Goal: Information Seeking & Learning: Learn about a topic

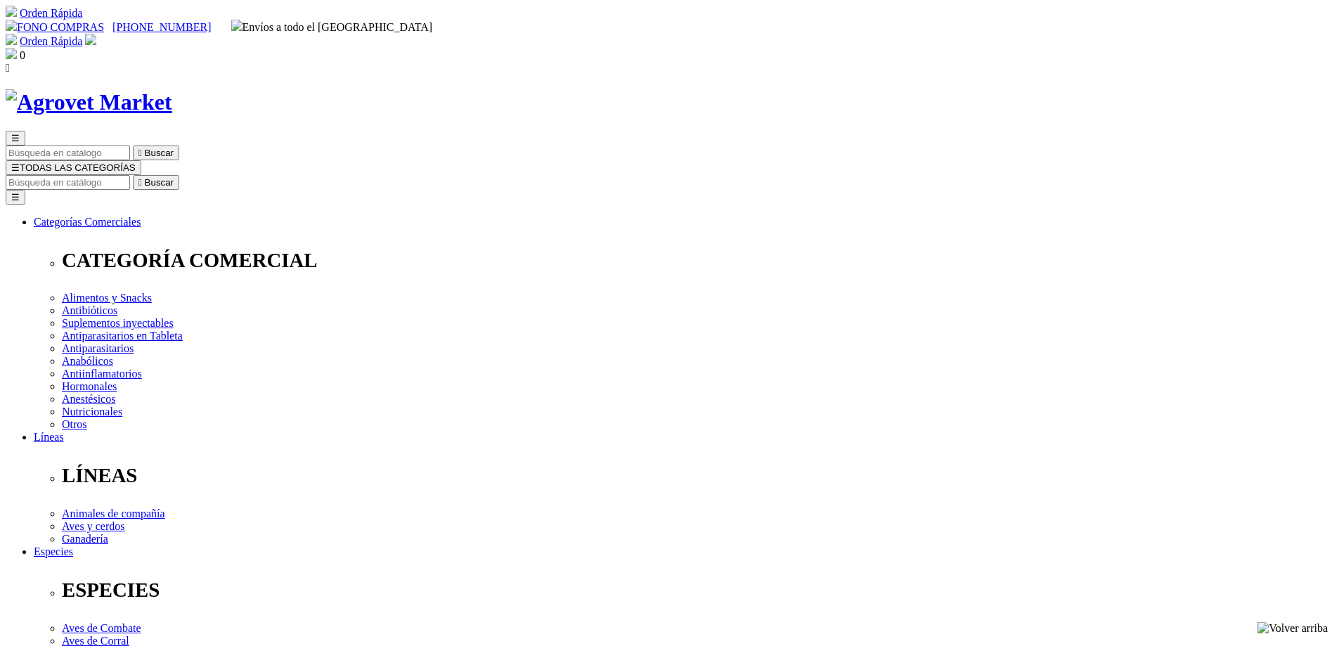
click at [130, 175] on input "Buscar" at bounding box center [68, 182] width 124 height 15
click at [20, 162] on span "☰" at bounding box center [15, 167] width 8 height 11
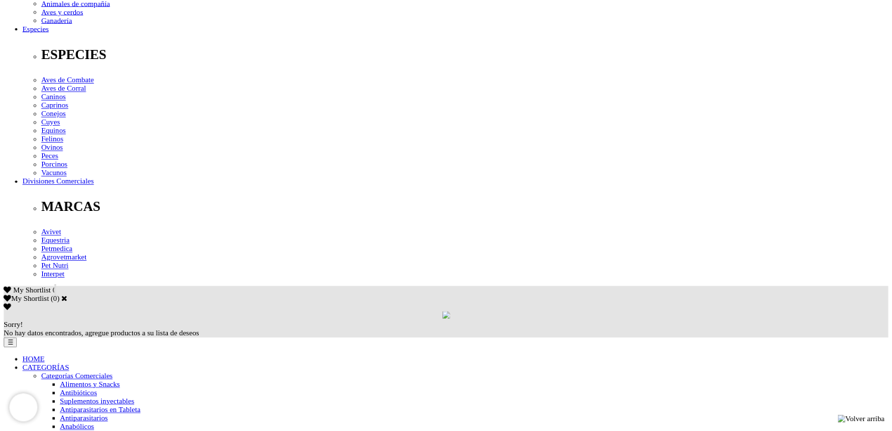
scroll to position [632, 0]
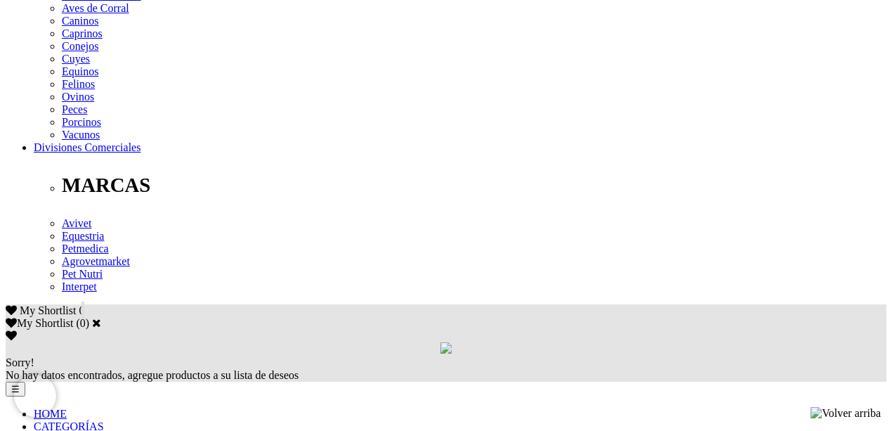
drag, startPoint x: 1332, startPoint y: 0, endPoint x: 264, endPoint y: 268, distance: 1101.4
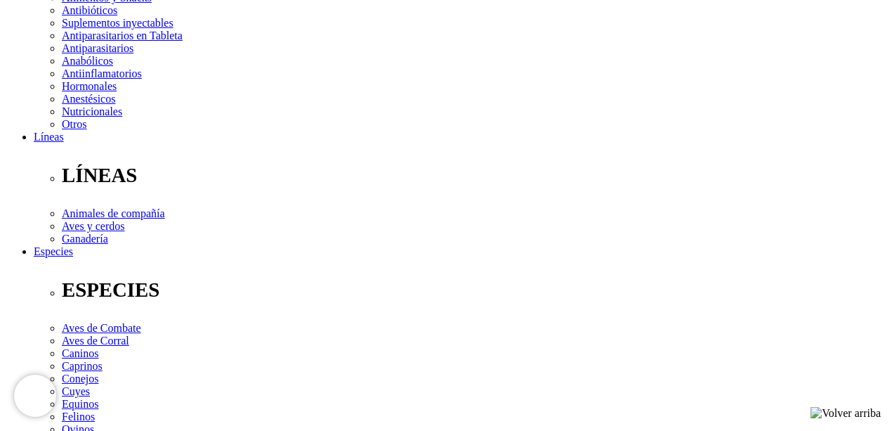
scroll to position [299, 0]
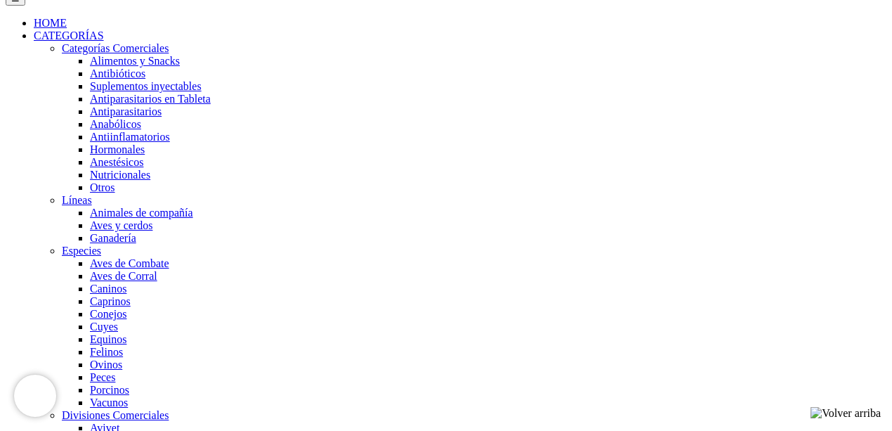
scroll to position [856, 0]
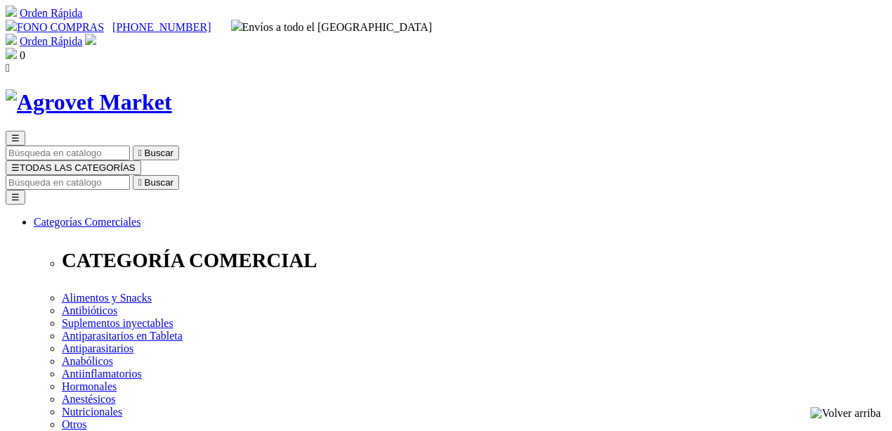
drag, startPoint x: 0, startPoint y: 0, endPoint x: 500, endPoint y: 72, distance: 505.4
click at [130, 175] on input "Buscar" at bounding box center [68, 182] width 124 height 15
click at [422, 175] on input "sul" at bounding box center [360, 182] width 124 height 15
type input "sulsul"
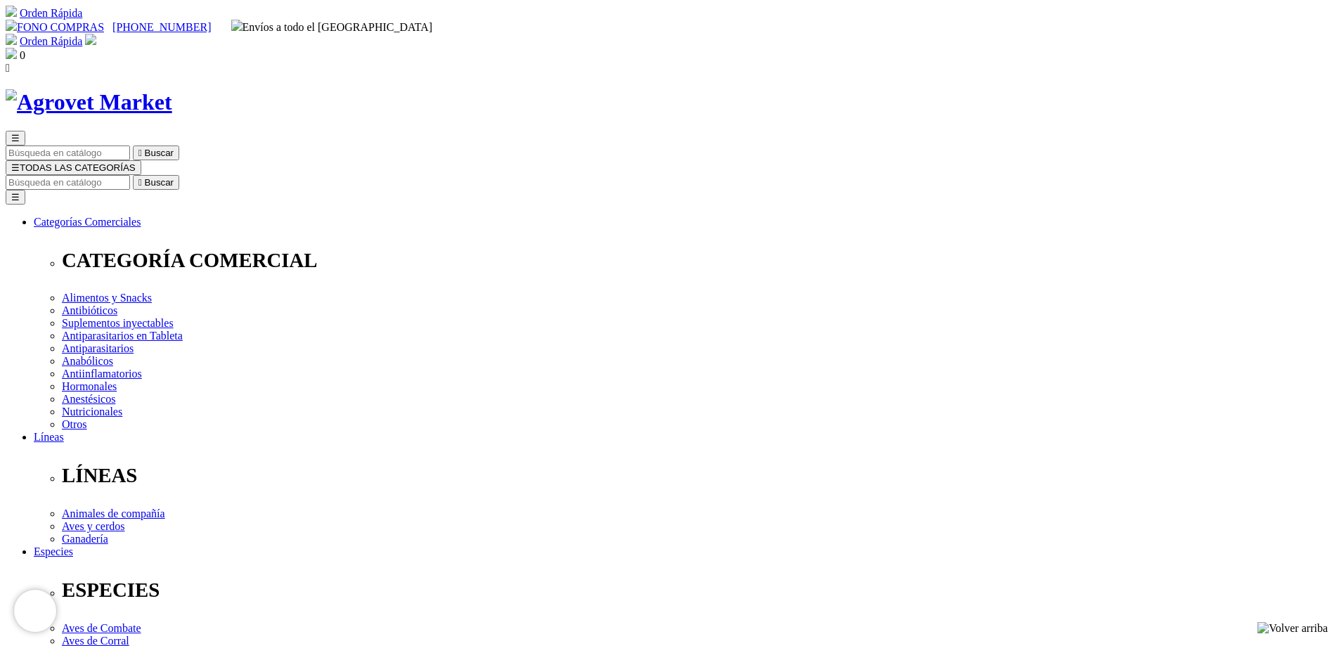
drag, startPoint x: 885, startPoint y: 2, endPoint x: 770, endPoint y: 66, distance: 131.8
click at [130, 175] on input "Buscar" at bounding box center [68, 182] width 124 height 15
click at [172, 89] on img at bounding box center [89, 102] width 167 height 26
click at [130, 175] on input "Buscar" at bounding box center [68, 182] width 124 height 15
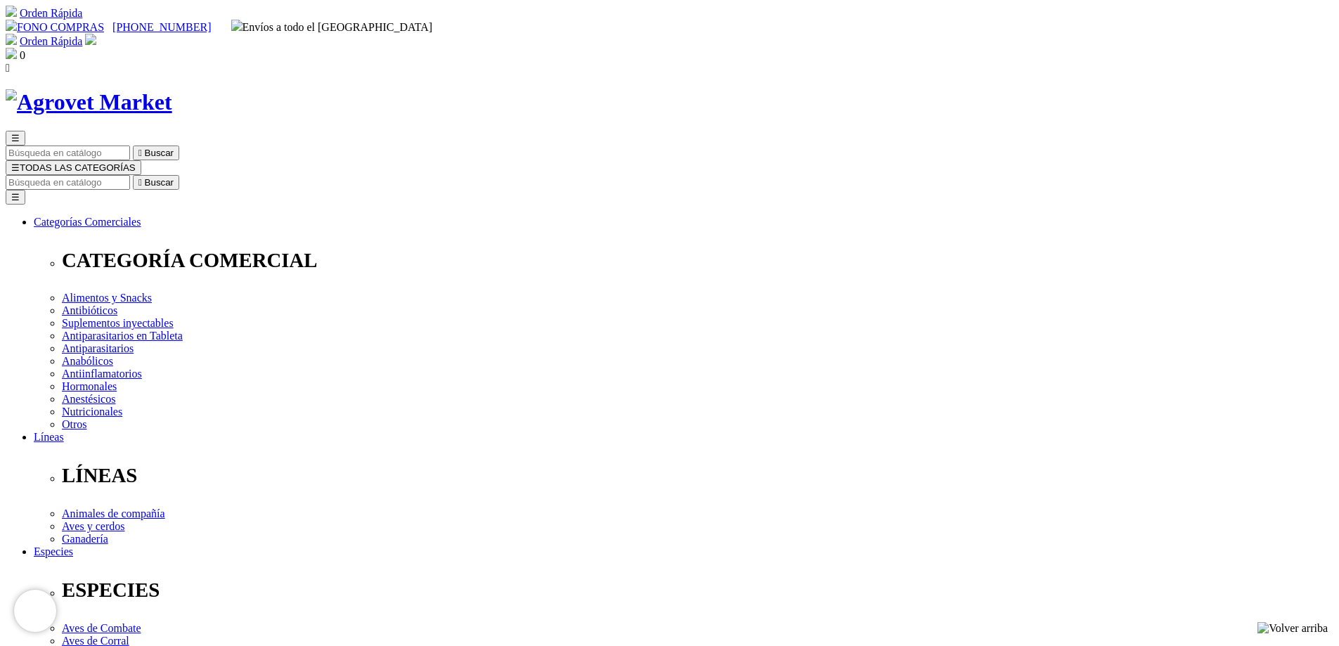
click at [130, 175] on input "Buscar" at bounding box center [68, 182] width 124 height 15
drag, startPoint x: 888, startPoint y: 66, endPoint x: 965, endPoint y: 65, distance: 76.6
click at [965, 175] on form "No search results. sulfameto  Buscar" at bounding box center [669, 182] width 1327 height 15
paste input "xazol"
type input "sulfametoxazol"
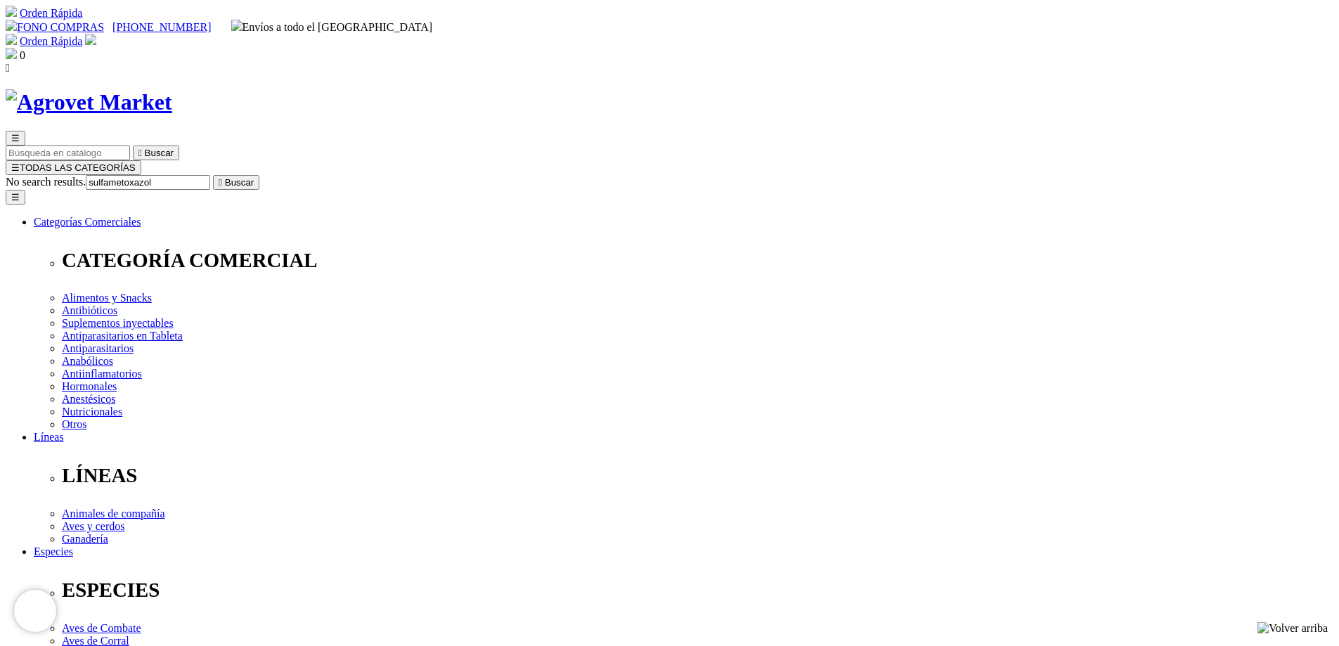
click at [222, 177] on icon "" at bounding box center [221, 182] width 4 height 11
click at [20, 162] on span "☰" at bounding box center [15, 167] width 8 height 11
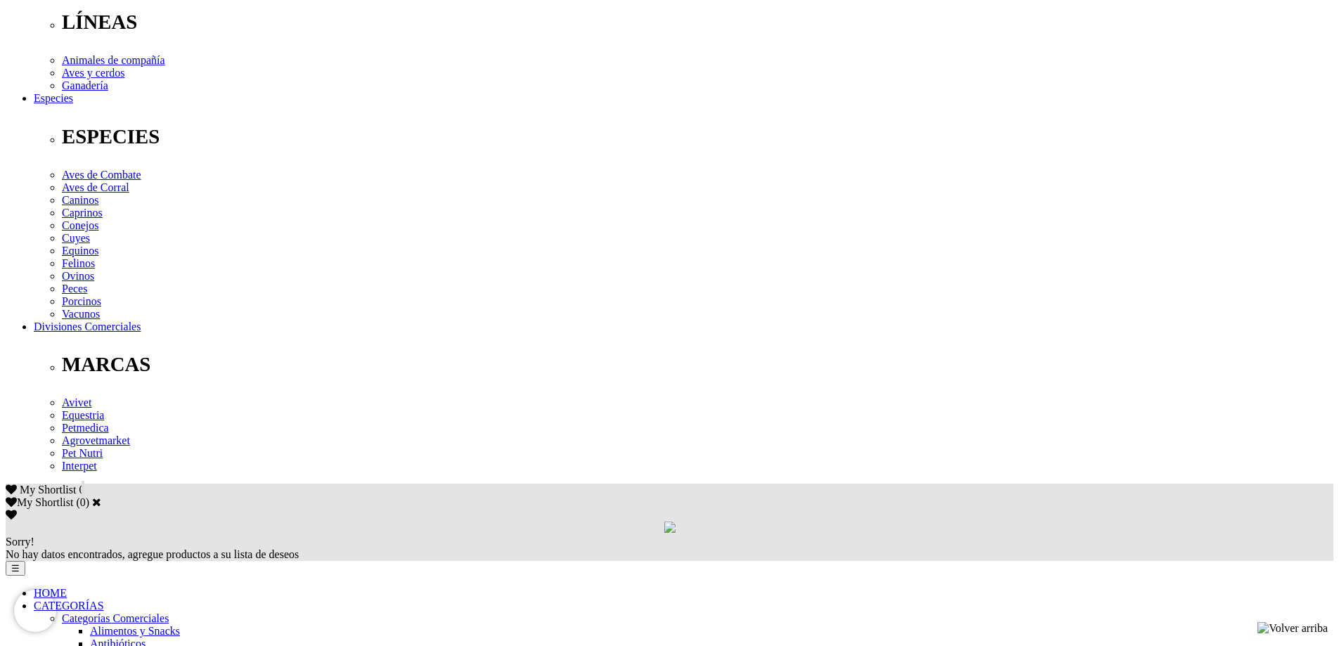
scroll to position [562, 0]
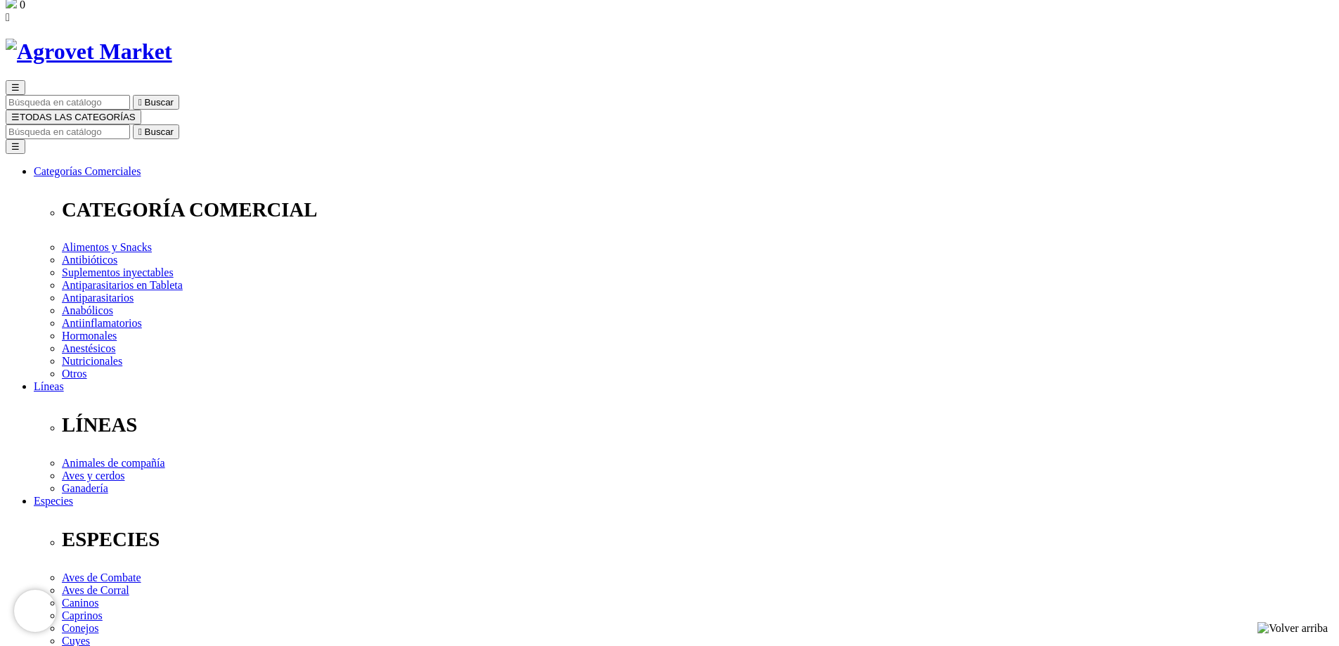
scroll to position [211, 0]
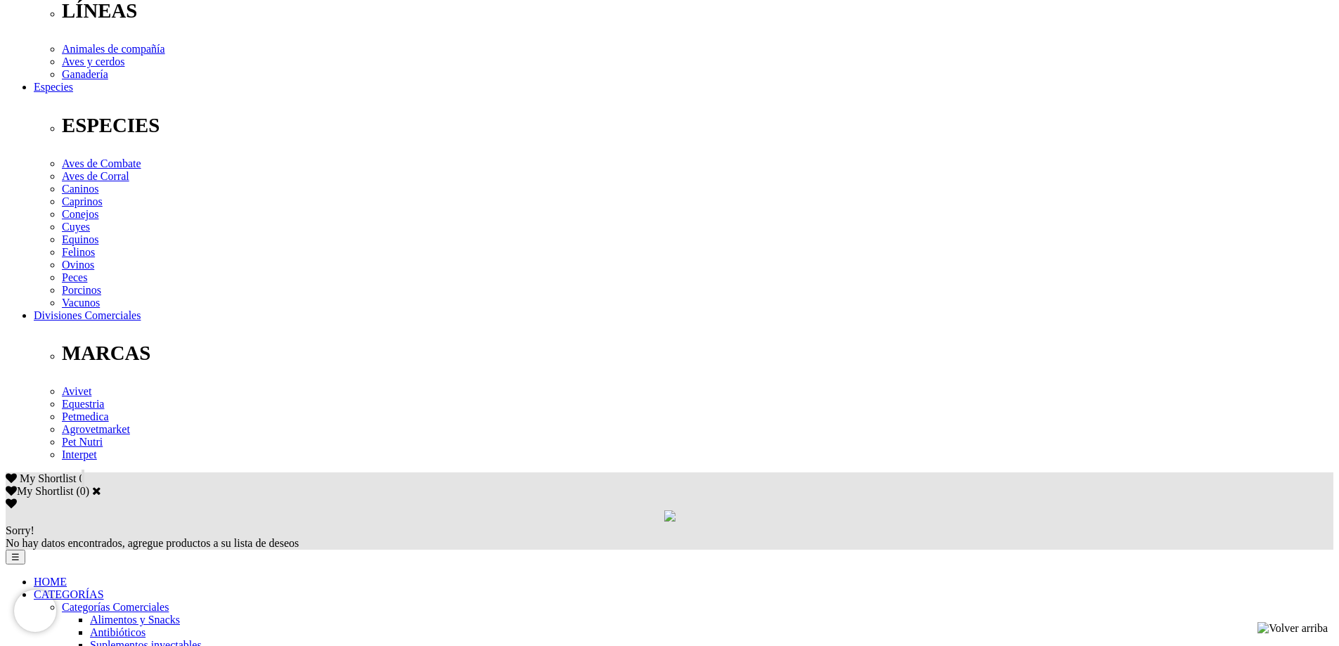
scroll to position [632, 0]
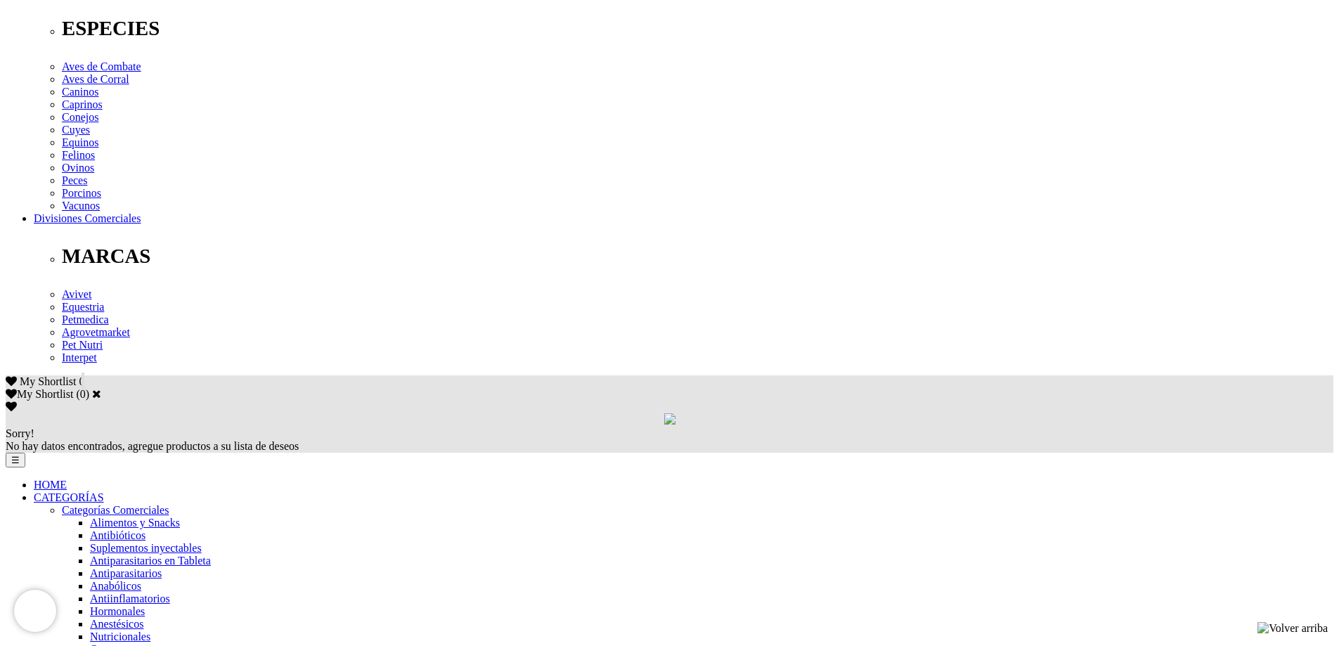
scroll to position [562, 0]
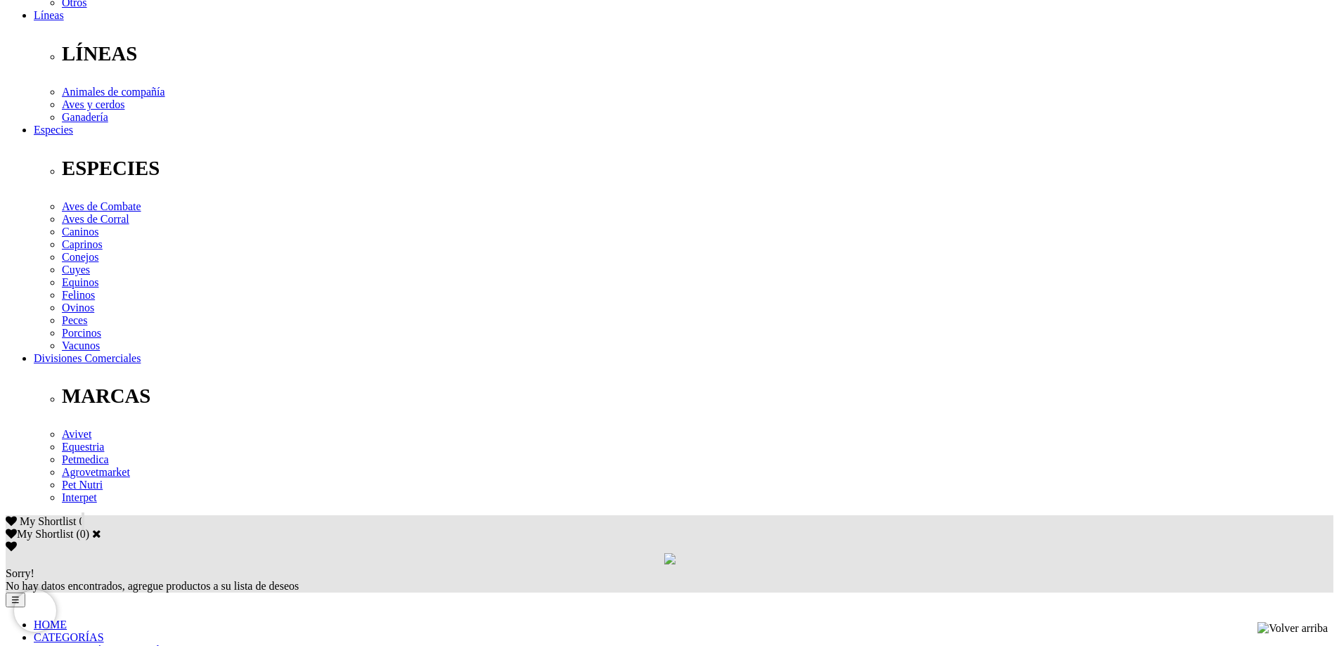
scroll to position [562, 0]
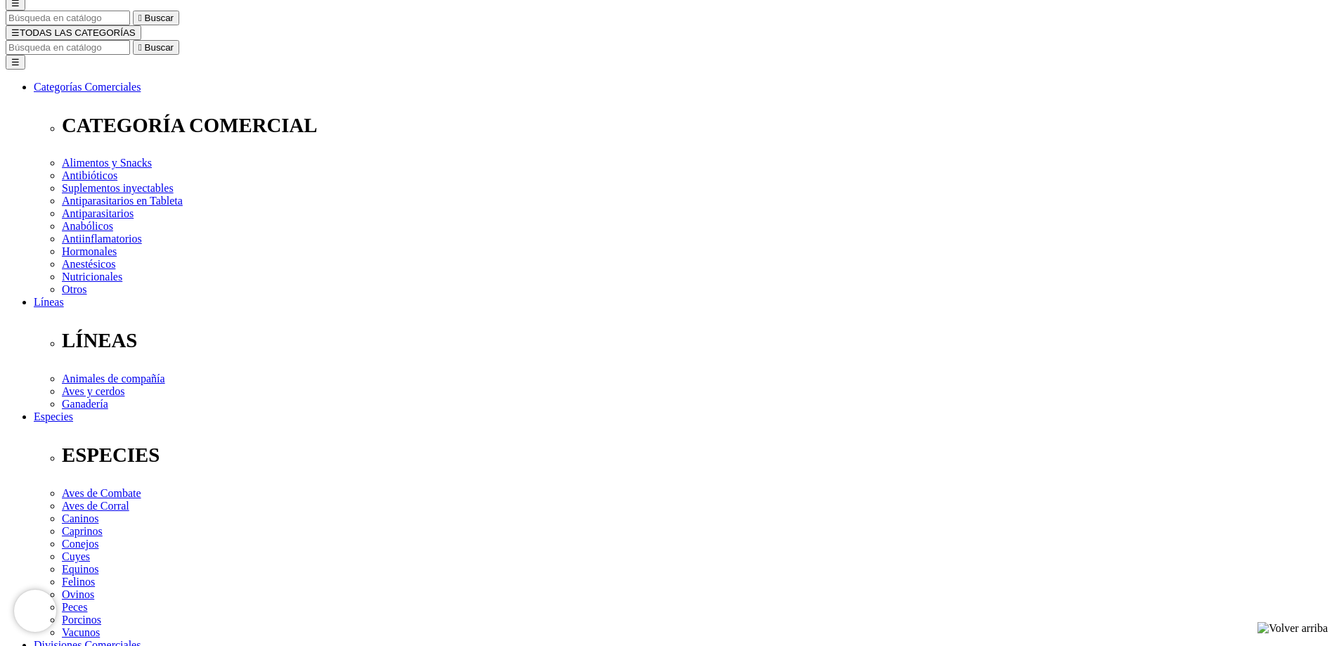
scroll to position [141, 0]
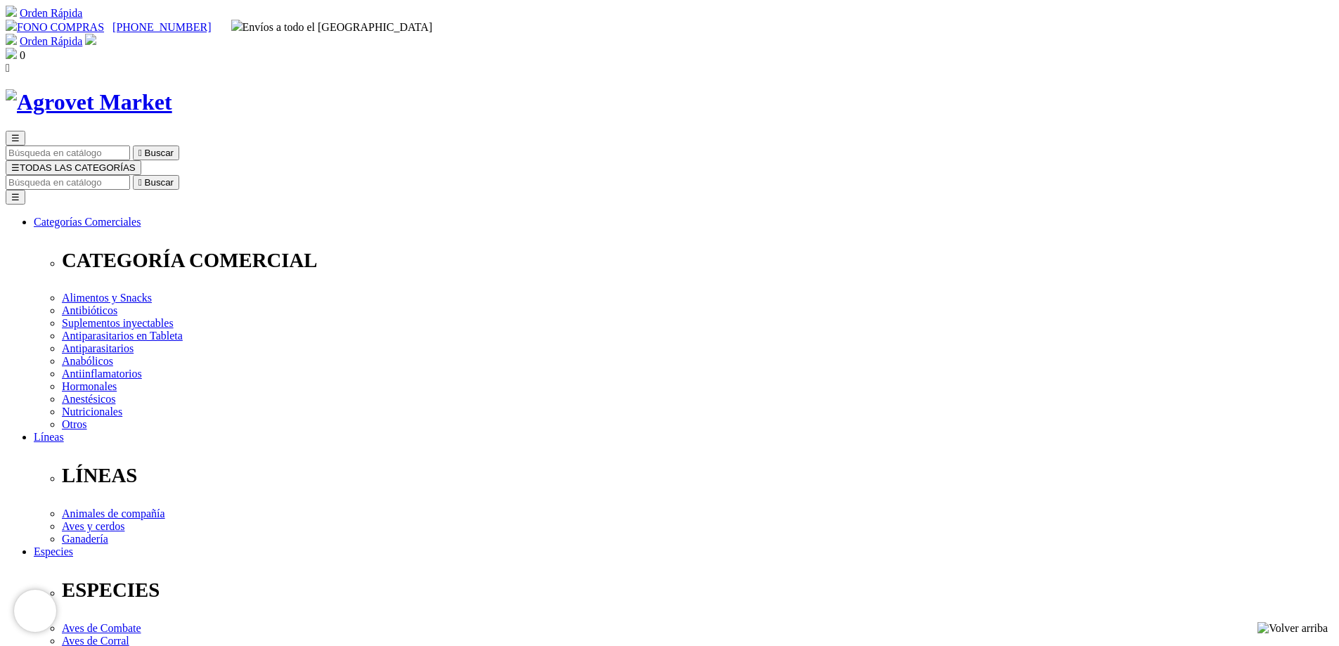
drag, startPoint x: 683, startPoint y: 181, endPoint x: 787, endPoint y: 188, distance: 104.2
copy h1 "Trisulprim® 48"
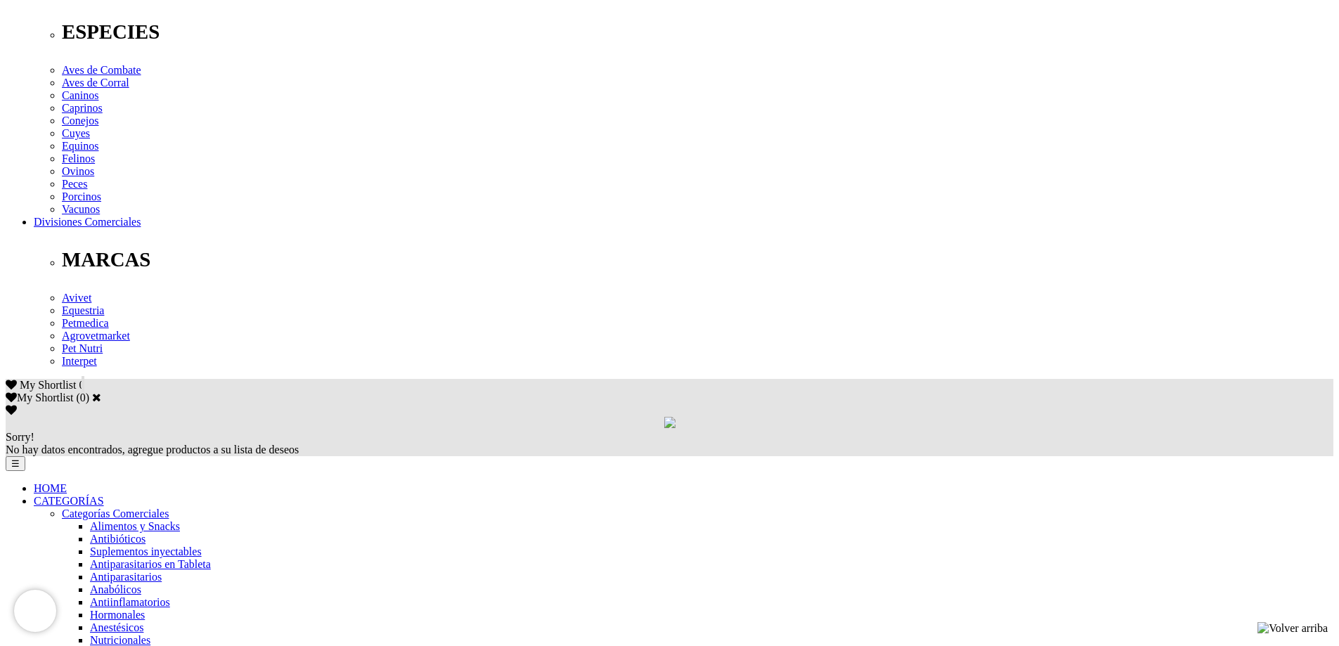
scroll to position [562, 0]
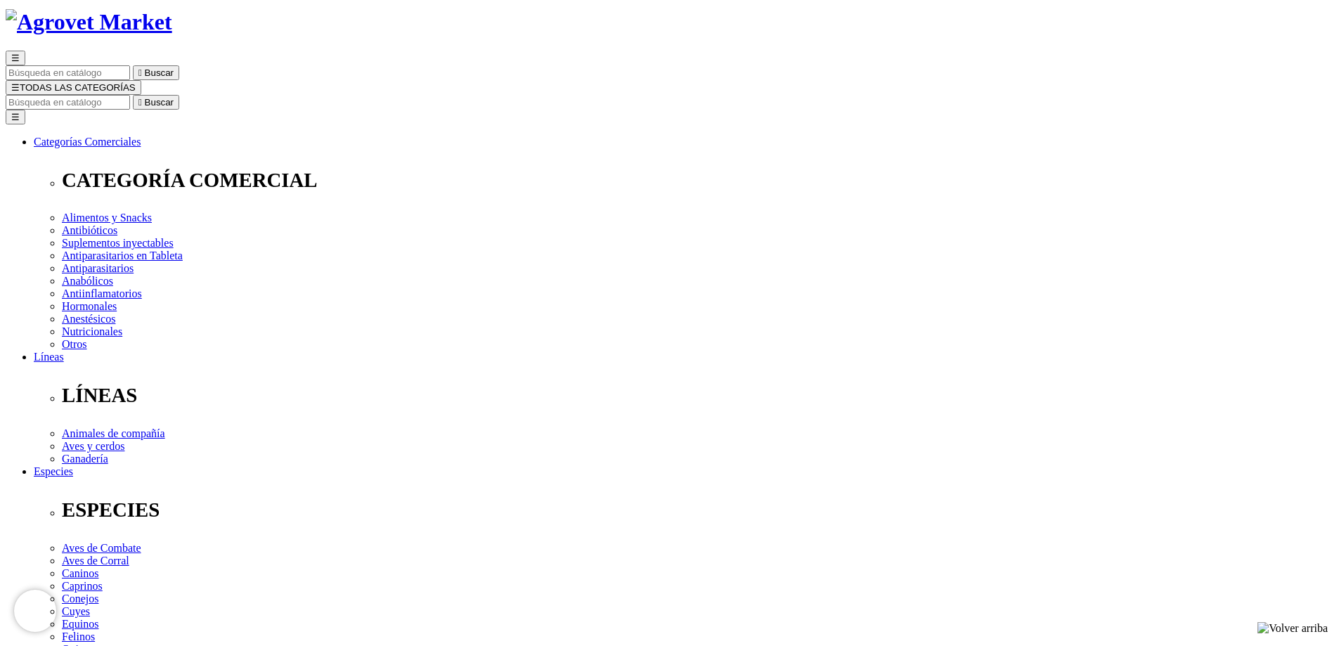
scroll to position [141, 0]
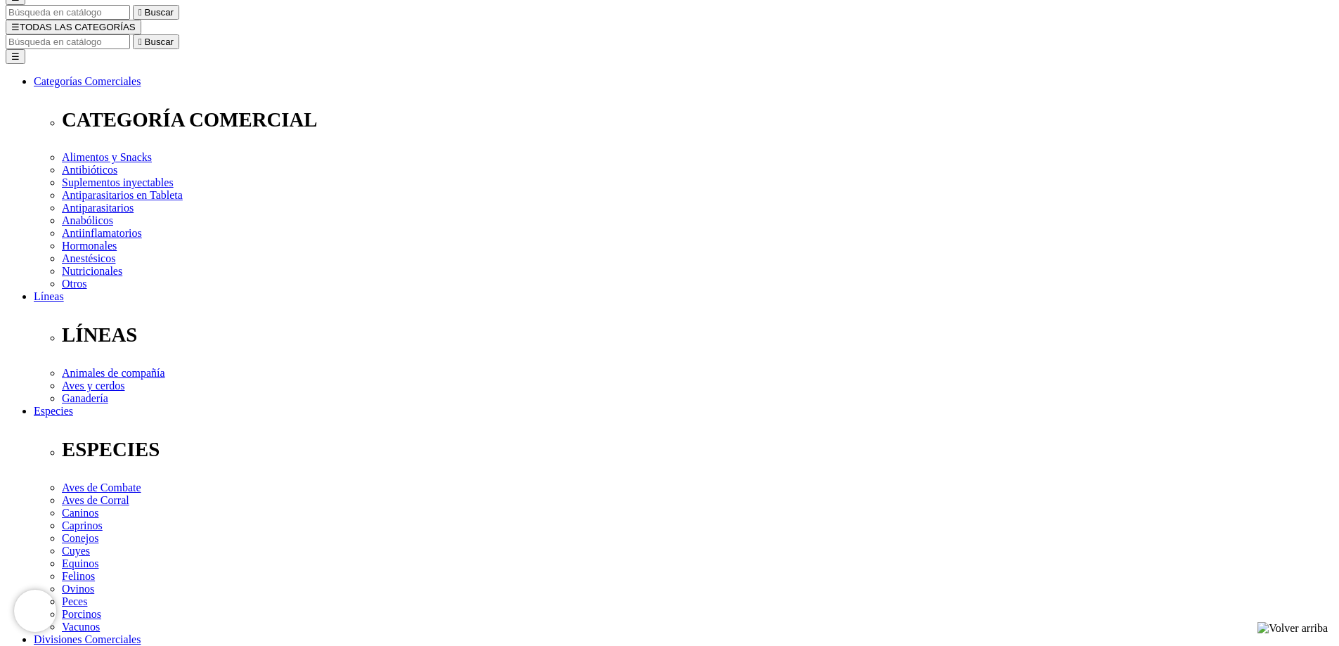
scroll to position [281, 0]
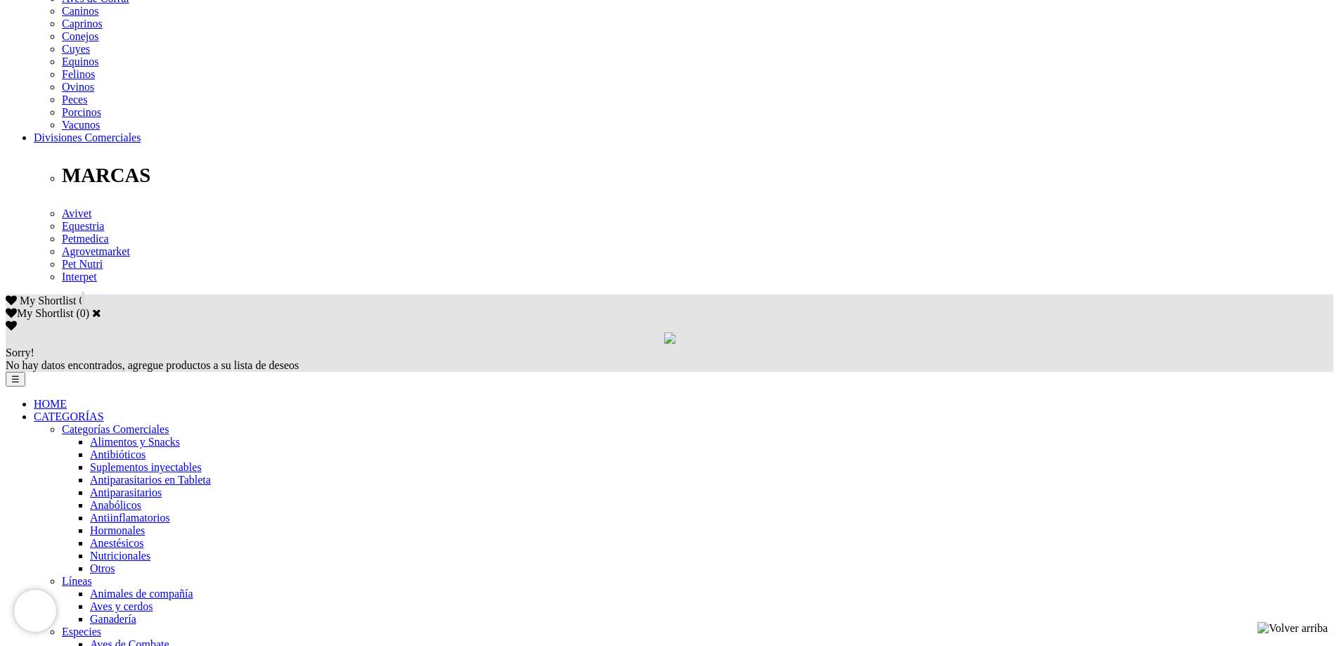
scroll to position [562, 0]
